Goal: Navigation & Orientation: Find specific page/section

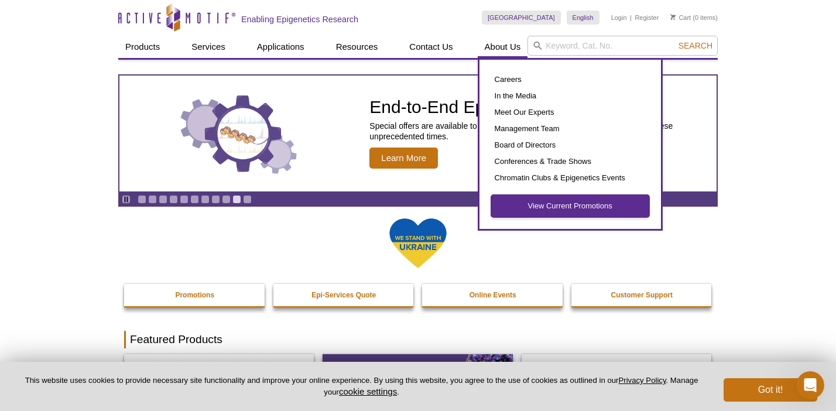
click at [502, 208] on link "View Current Promotions" at bounding box center [570, 206] width 158 height 22
click at [528, 204] on link "View Current Promotions" at bounding box center [570, 206] width 158 height 22
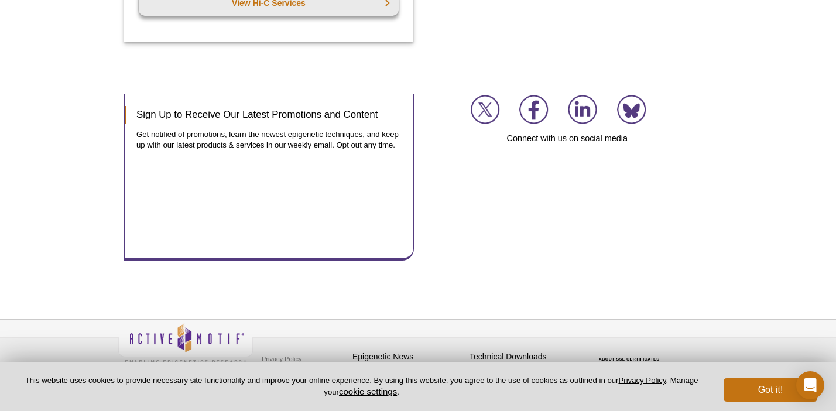
scroll to position [1703, 0]
click at [568, 98] on img at bounding box center [582, 109] width 29 height 29
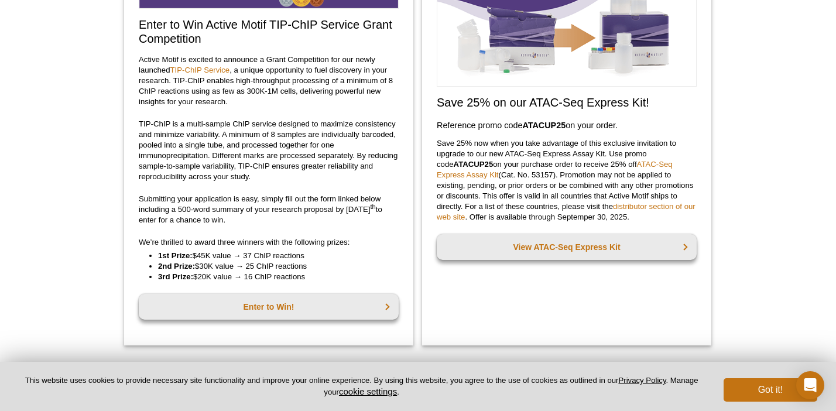
scroll to position [0, 0]
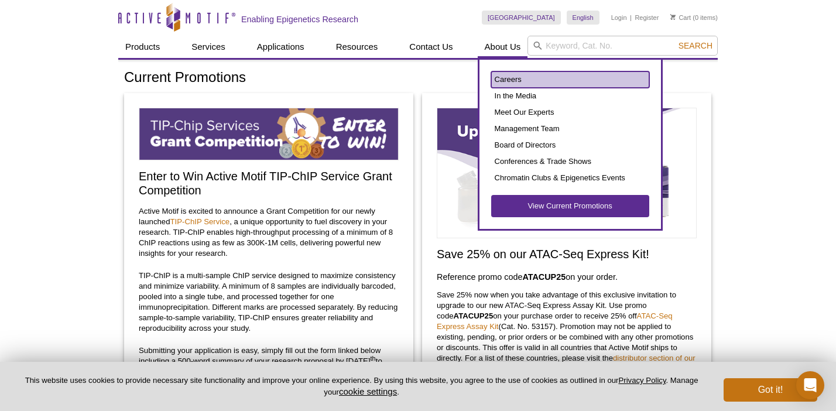
click at [506, 77] on link "Careers" at bounding box center [570, 79] width 158 height 16
